Goal: Information Seeking & Learning: Check status

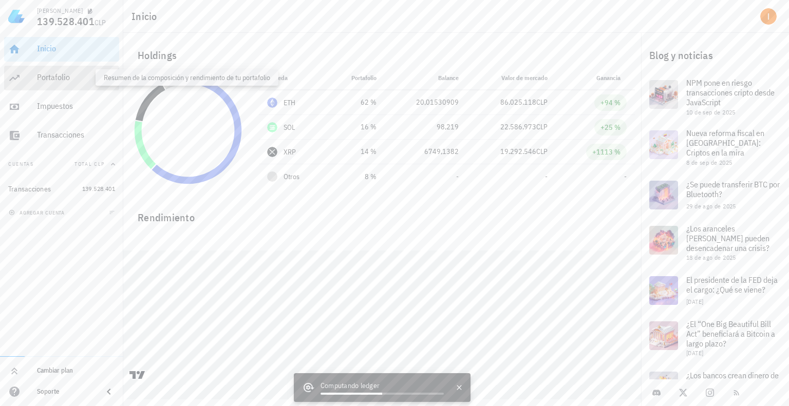
click at [82, 74] on div "Portafolio" at bounding box center [76, 77] width 78 height 10
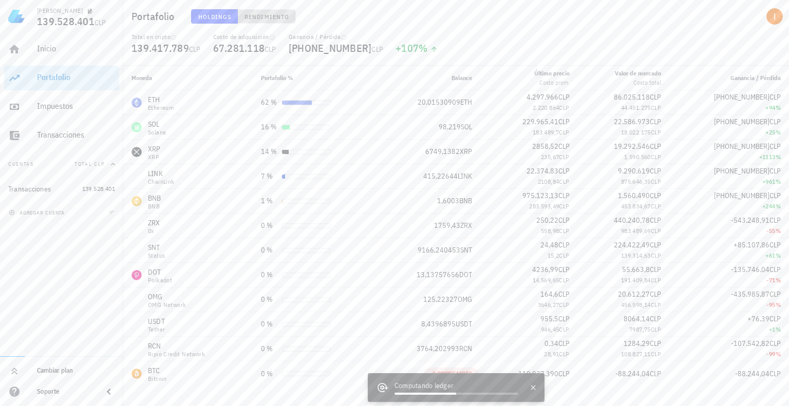
click at [250, 17] on span "Rendimiento" at bounding box center [266, 17] width 45 height 8
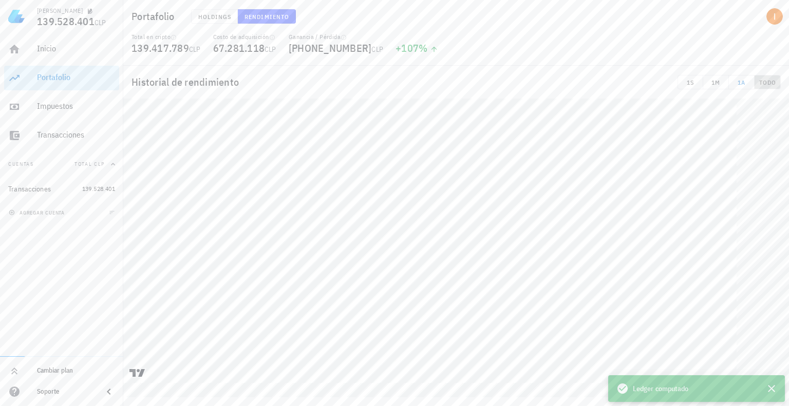
click at [756, 83] on button "TODO" at bounding box center [768, 82] width 26 height 14
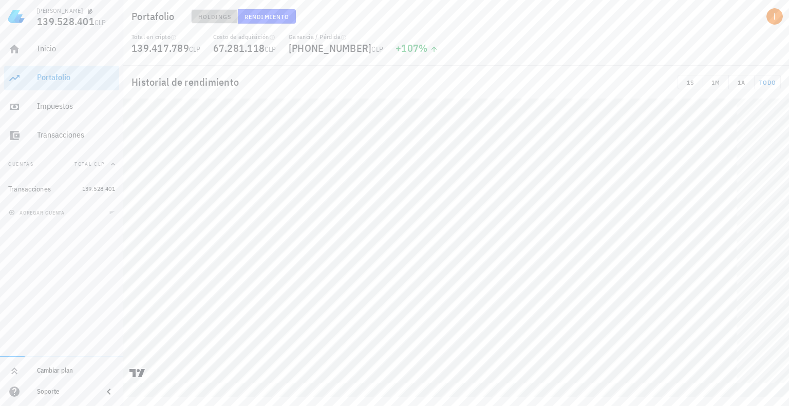
click at [222, 18] on span "Holdings" at bounding box center [215, 17] width 34 height 8
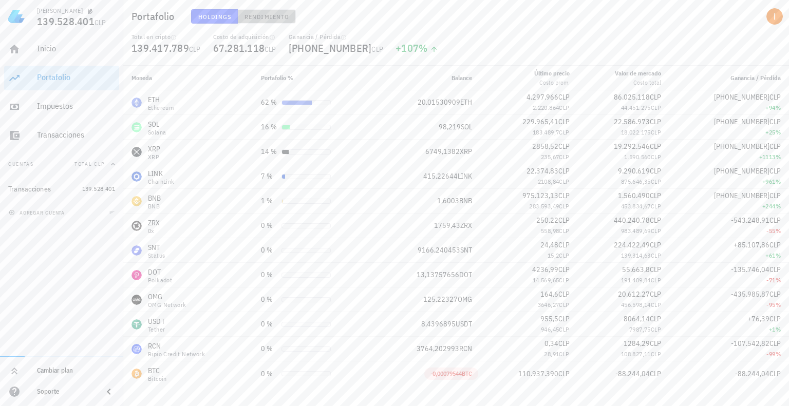
click at [272, 17] on span "Rendimiento" at bounding box center [266, 17] width 45 height 8
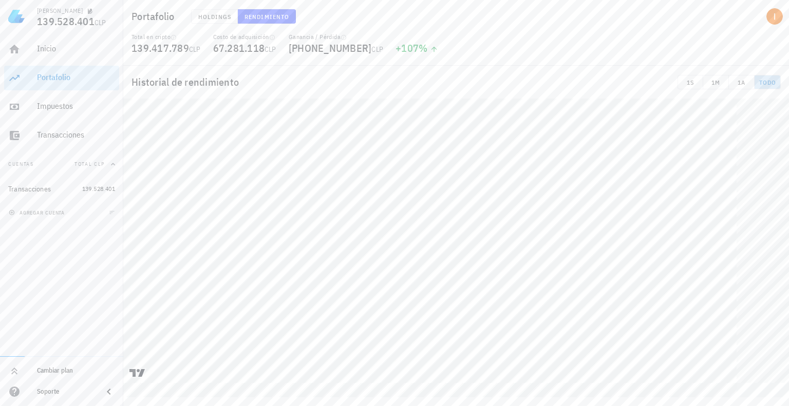
click at [759, 84] on span "TODO" at bounding box center [767, 83] width 17 height 8
click at [566, 48] on div "Total en cripto 139.417.789 CLP Costo de adquisición 67.281.118 CLP Ganancia / …" at bounding box center [456, 49] width 662 height 33
drag, startPoint x: 438, startPoint y: 51, endPoint x: 338, endPoint y: -9, distance: 116.8
click at [338, 0] on html "Ignacio 139.528.401 CLP Inicio Portafolio Impuestos Transacciones Cuentas Total…" at bounding box center [394, 203] width 789 height 406
click at [454, 53] on div "Total en cripto 139.417.789 CLP Costo de adquisición 67.281.118 CLP Ganancia / …" at bounding box center [456, 49] width 662 height 33
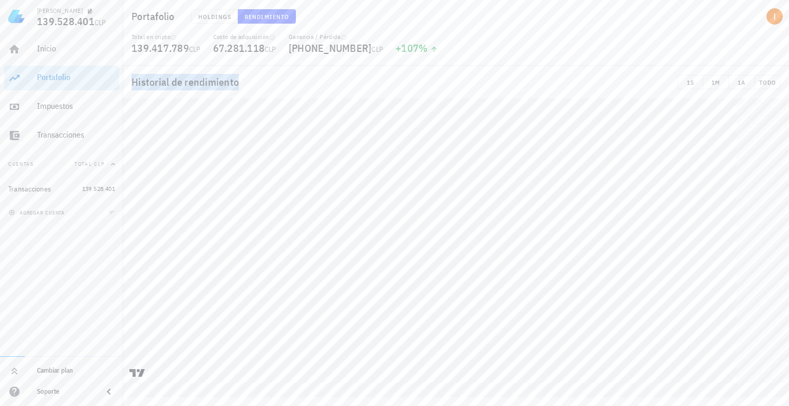
click at [430, 49] on icon at bounding box center [434, 49] width 8 height 8
click at [396, 50] on div "+107 %" at bounding box center [417, 48] width 43 height 10
click at [263, 83] on div "Historial de rendimiento 1S 1M 1A TODO" at bounding box center [456, 82] width 666 height 33
click at [236, 83] on div "Historial de rendimiento 1S 1M 1A TODO" at bounding box center [456, 82] width 666 height 33
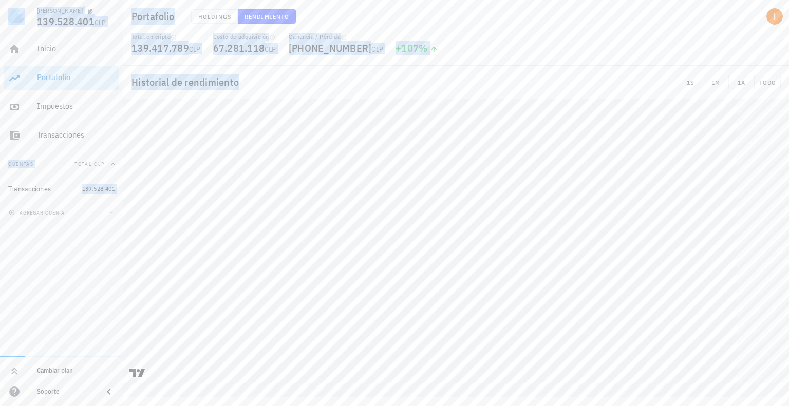
drag, startPoint x: 237, startPoint y: 82, endPoint x: 8, endPoint y: 16, distance: 238.0
click at [8, 16] on div "Ignacio 139.528.401 CLP Inicio Portafolio Impuestos Transacciones Cuentas Total…" at bounding box center [394, 203] width 789 height 406
click at [217, 64] on div "Costo de adquisición 67.281.118 CLP" at bounding box center [245, 49] width 76 height 33
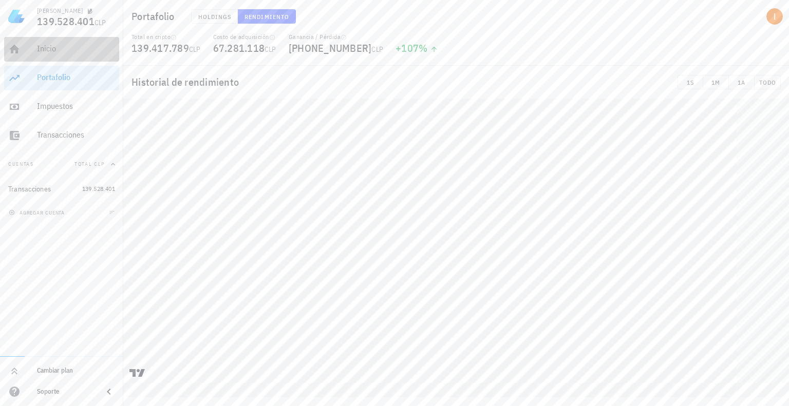
click at [81, 53] on div "Inicio" at bounding box center [76, 49] width 78 height 23
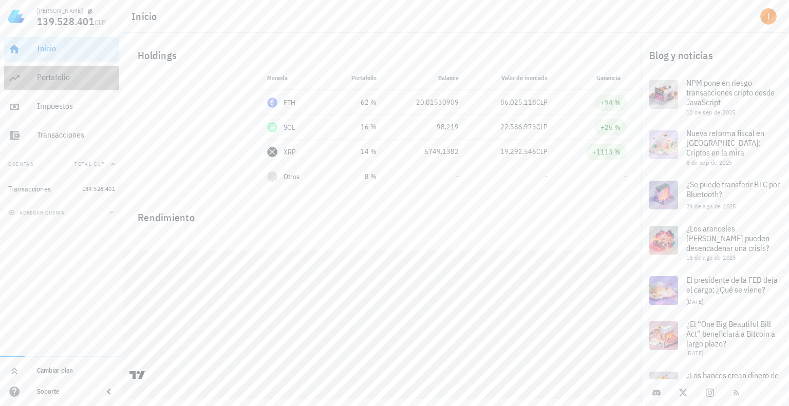
click at [78, 87] on div "Portafolio" at bounding box center [76, 77] width 78 height 23
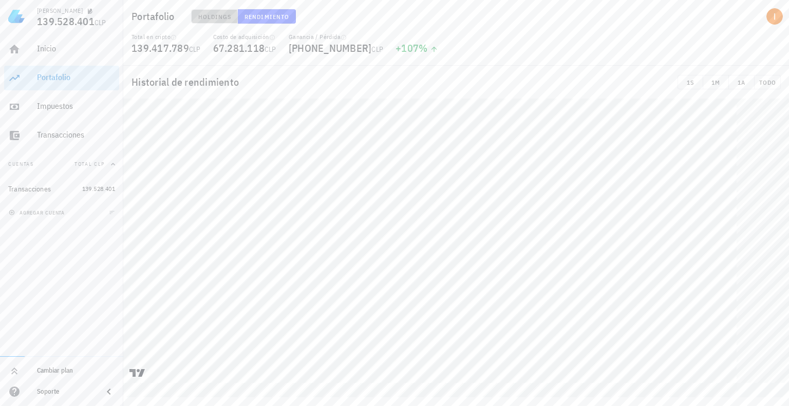
click at [224, 10] on button "Holdings" at bounding box center [214, 16] width 47 height 14
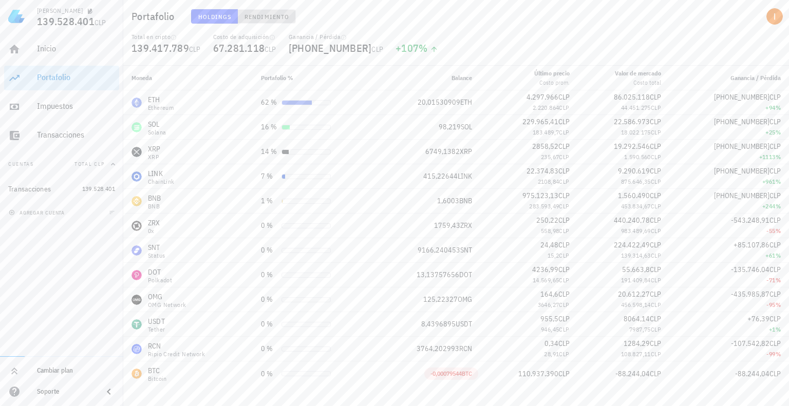
click at [265, 20] on span "Rendimiento" at bounding box center [266, 17] width 45 height 8
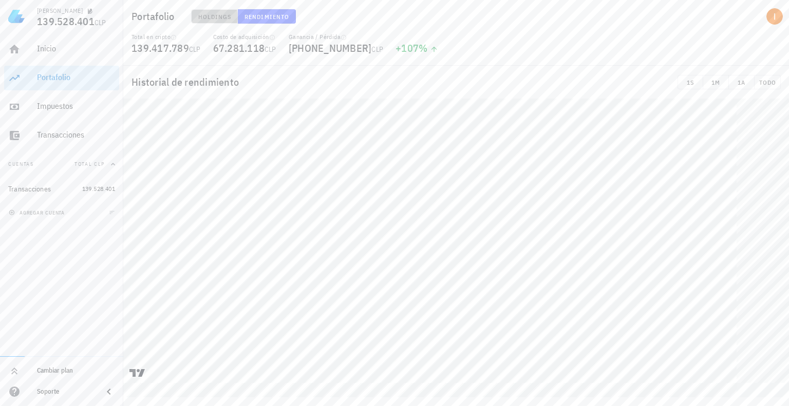
click at [211, 18] on span "Holdings" at bounding box center [215, 17] width 34 height 8
